Goal: Transaction & Acquisition: Purchase product/service

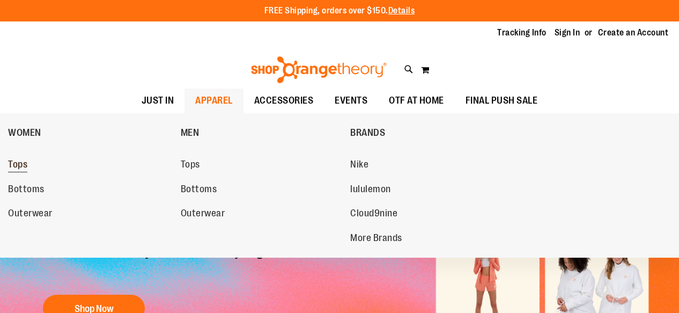
click at [18, 165] on span "Tops" at bounding box center [17, 165] width 19 height 13
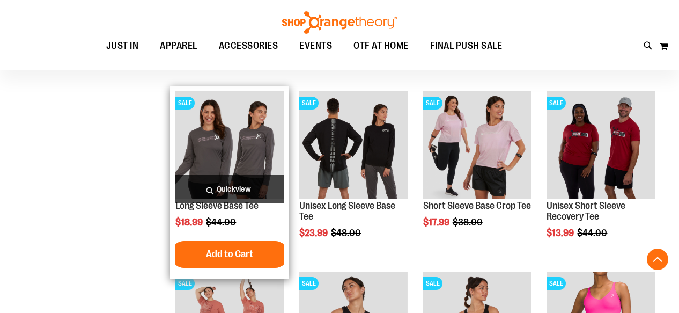
scroll to position [310, 0]
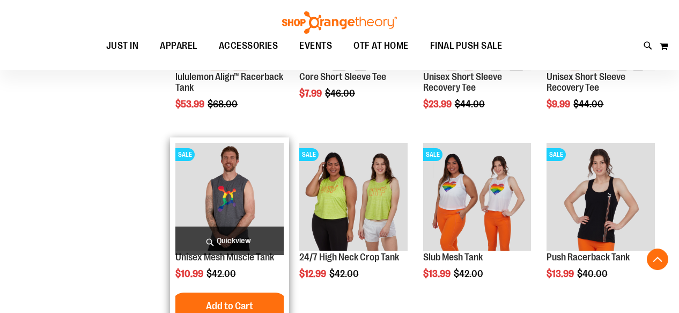
scroll to position [798, 0]
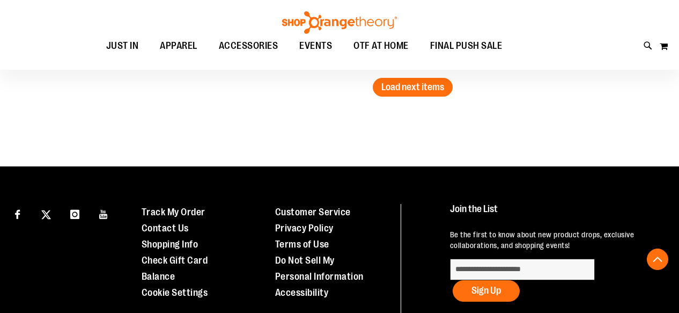
scroll to position [1761, 0]
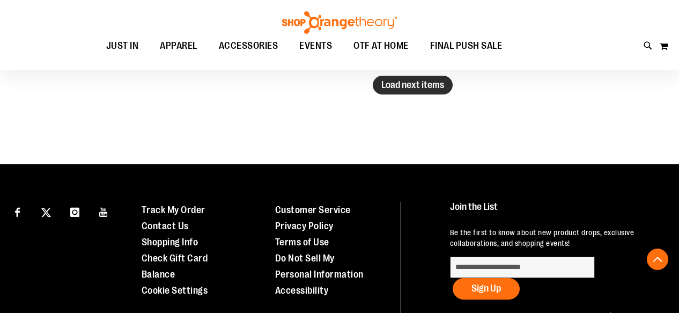
click at [414, 82] on span "Load next items" at bounding box center [413, 84] width 63 height 11
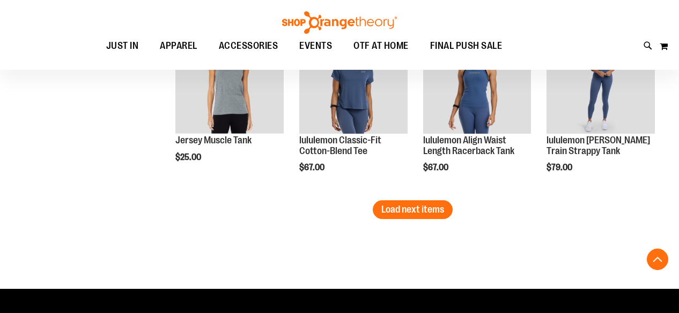
scroll to position [2179, 0]
